Goal: Information Seeking & Learning: Learn about a topic

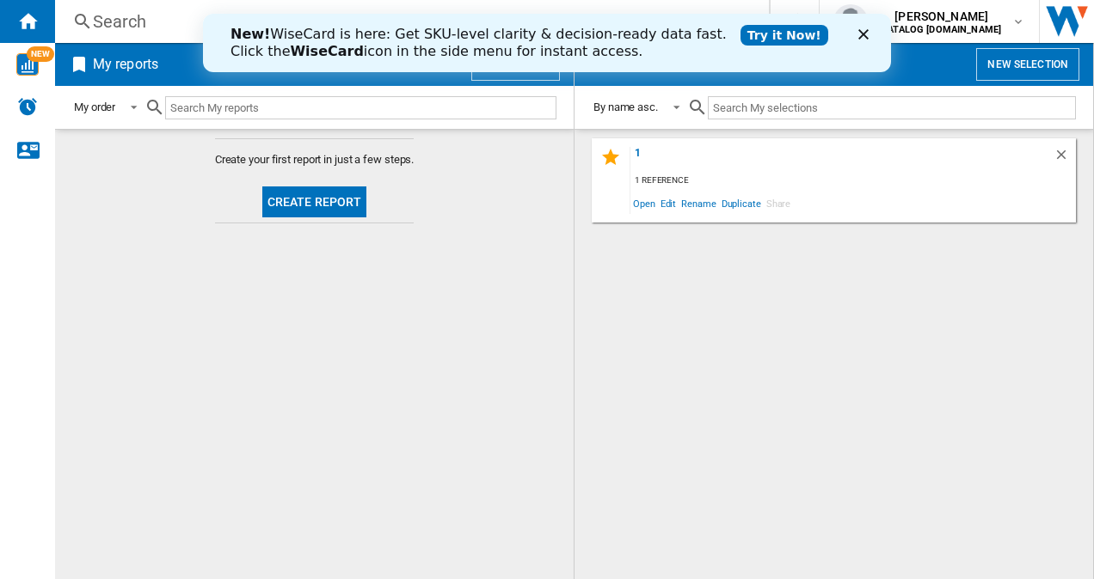
click at [864, 28] on div "New! WiseCard is here: Get SKU-level clarity & decision-ready data fast. Click …" at bounding box center [547, 43] width 688 height 45
click at [863, 31] on icon "Close" at bounding box center [863, 34] width 10 height 10
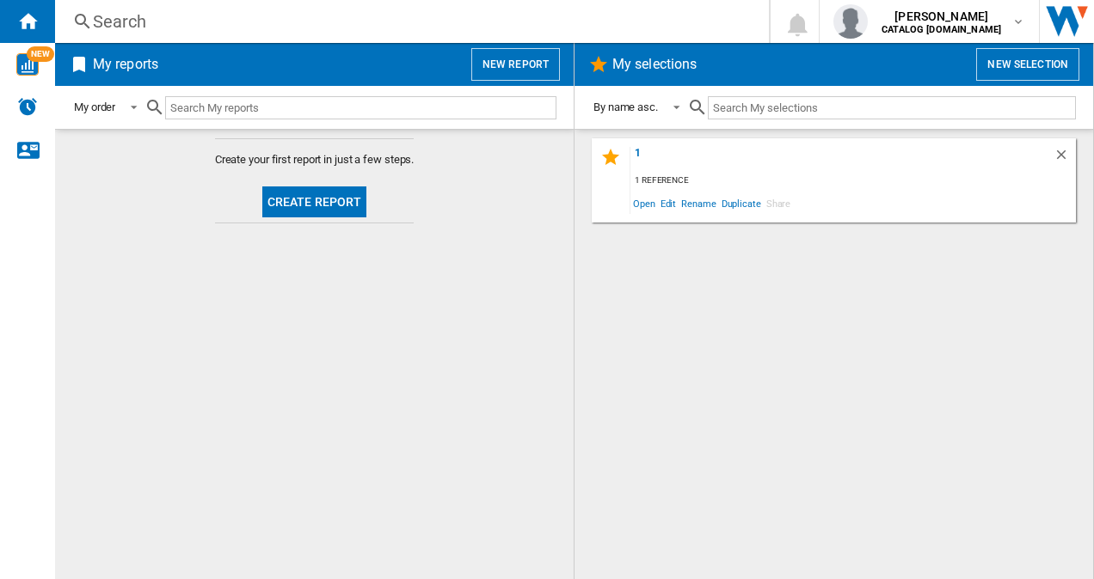
click at [213, 19] on div "Search" at bounding box center [408, 21] width 631 height 24
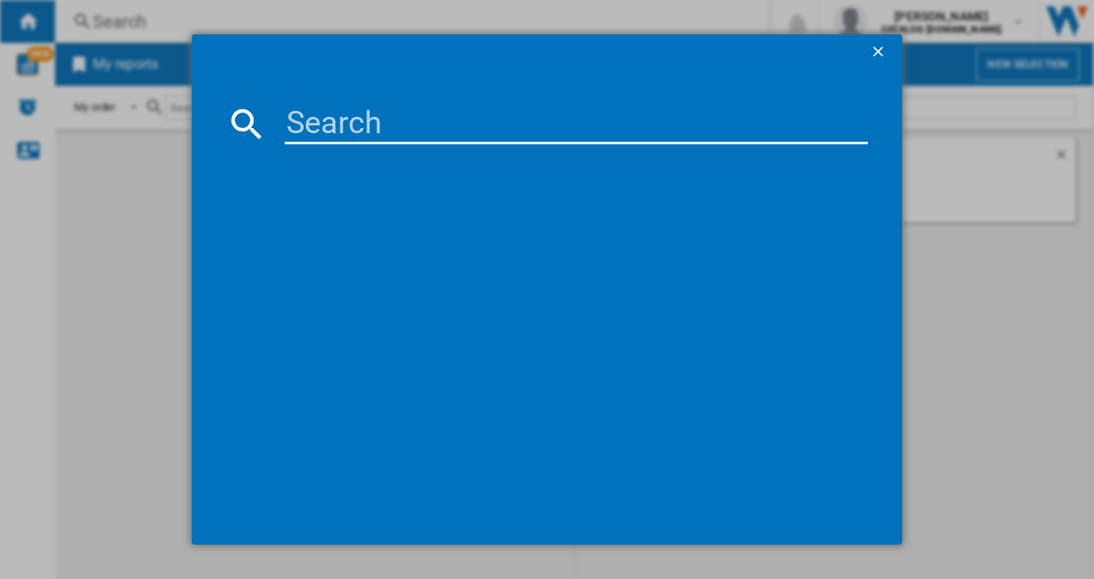
click at [333, 127] on input at bounding box center [577, 123] width 584 height 41
paste input "CFG4582DS"
type input "CFG4582DS"
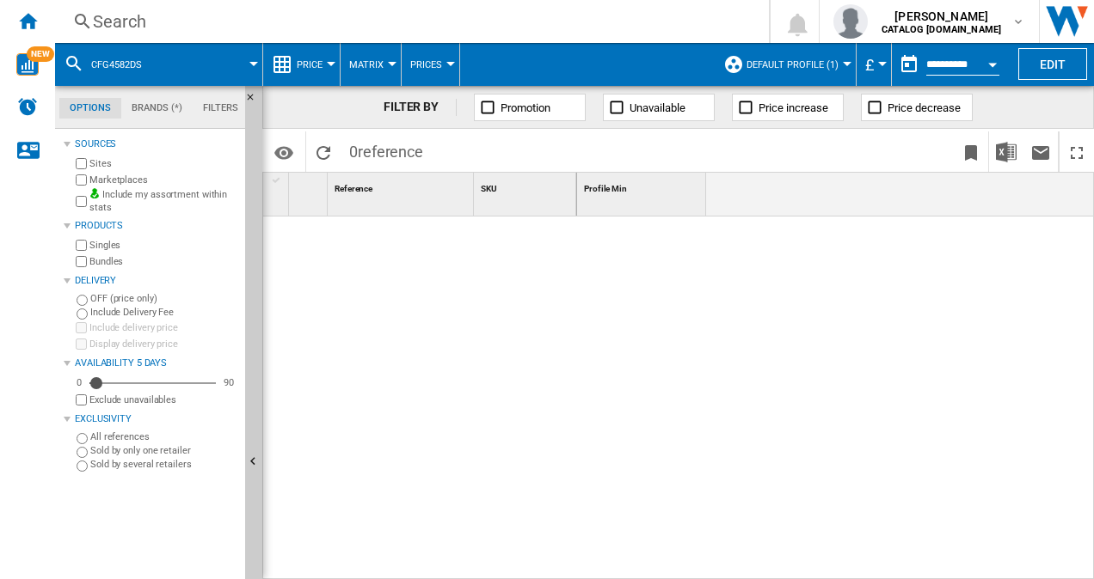
click at [804, 59] on span "Default profile (1)" at bounding box center [792, 64] width 92 height 11
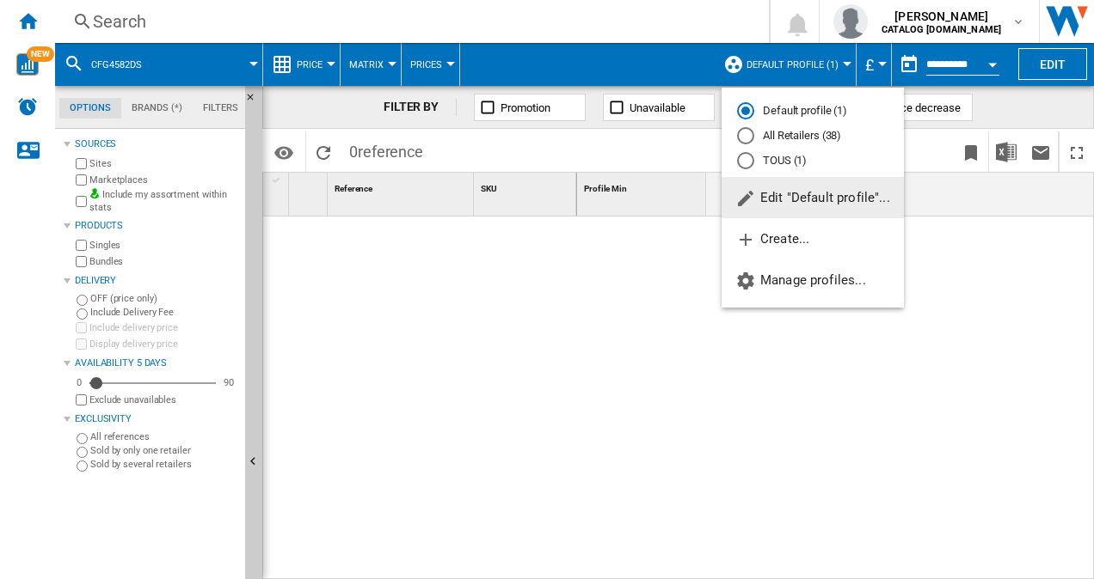
click at [789, 137] on md-radio-button "All Retailers (38)" at bounding box center [812, 136] width 151 height 16
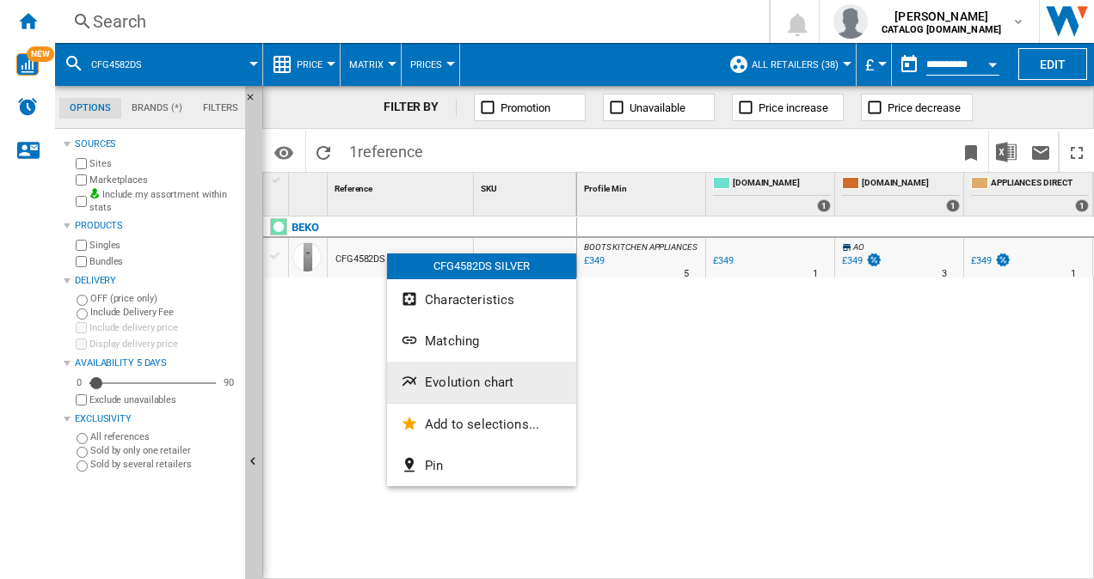
click at [466, 385] on span "Evolution chart" at bounding box center [469, 382] width 89 height 15
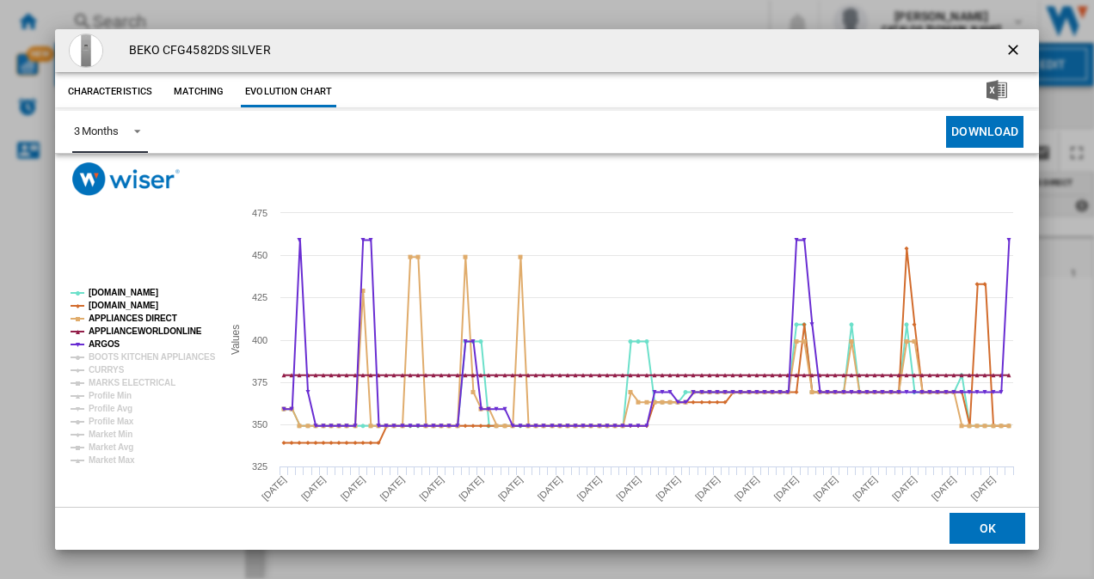
click at [129, 127] on span "Product popup" at bounding box center [132, 129] width 21 height 15
click at [113, 186] on md-option "6 Months" at bounding box center [117, 173] width 117 height 41
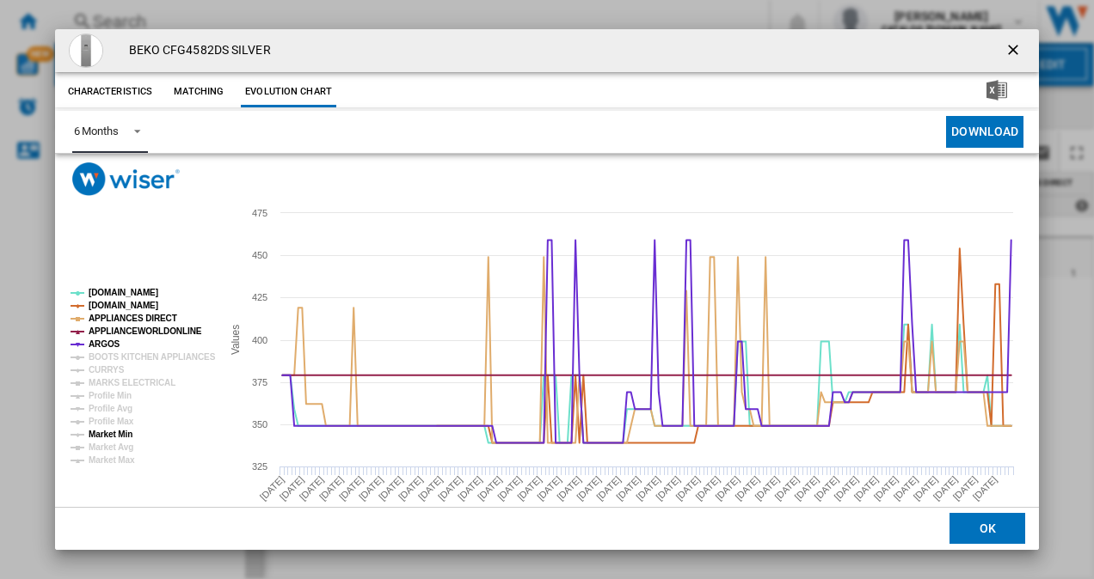
click at [115, 432] on tspan "Market Min" at bounding box center [111, 434] width 44 height 9
click at [115, 444] on tspan "Market Avg" at bounding box center [111, 447] width 45 height 9
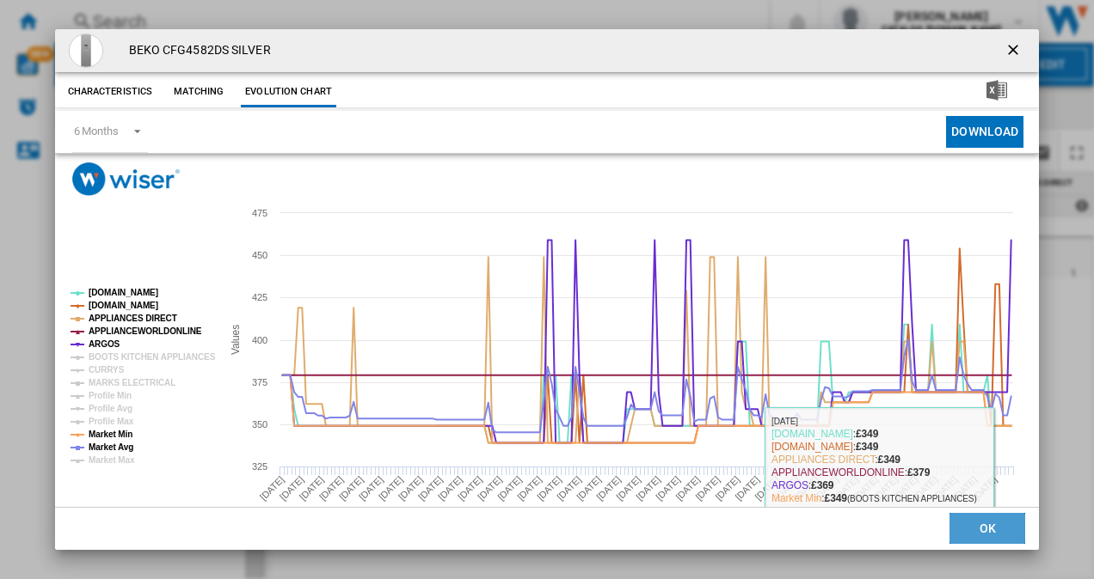
click at [979, 518] on button "OK" at bounding box center [987, 529] width 76 height 31
